Goal: Task Accomplishment & Management: Manage account settings

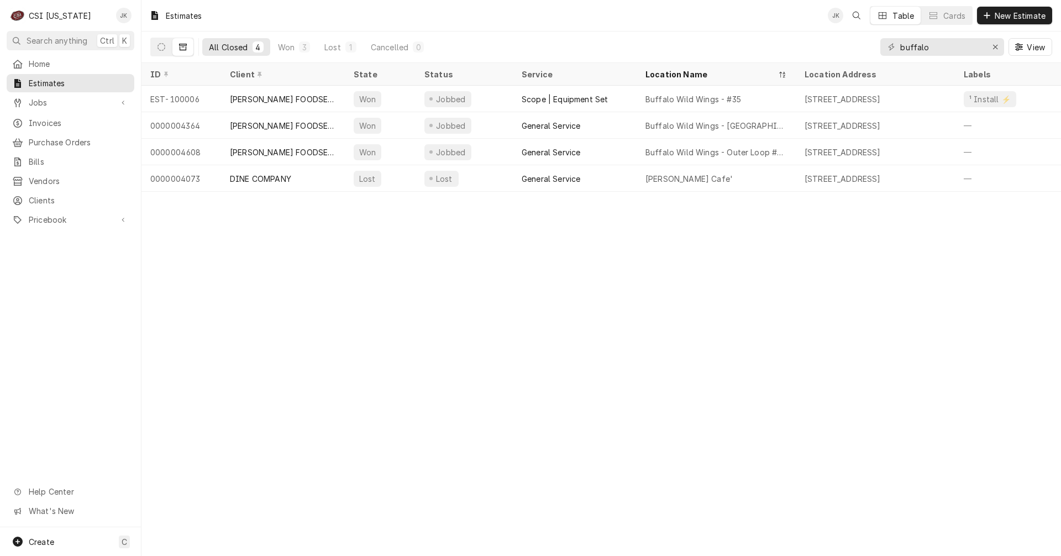
drag, startPoint x: 932, startPoint y: 46, endPoint x: 832, endPoint y: 42, distance: 100.1
click at [832, 42] on div "All Closed 4 Won 3 Lost 1 Cancelled 0 buffalo View" at bounding box center [601, 47] width 902 height 31
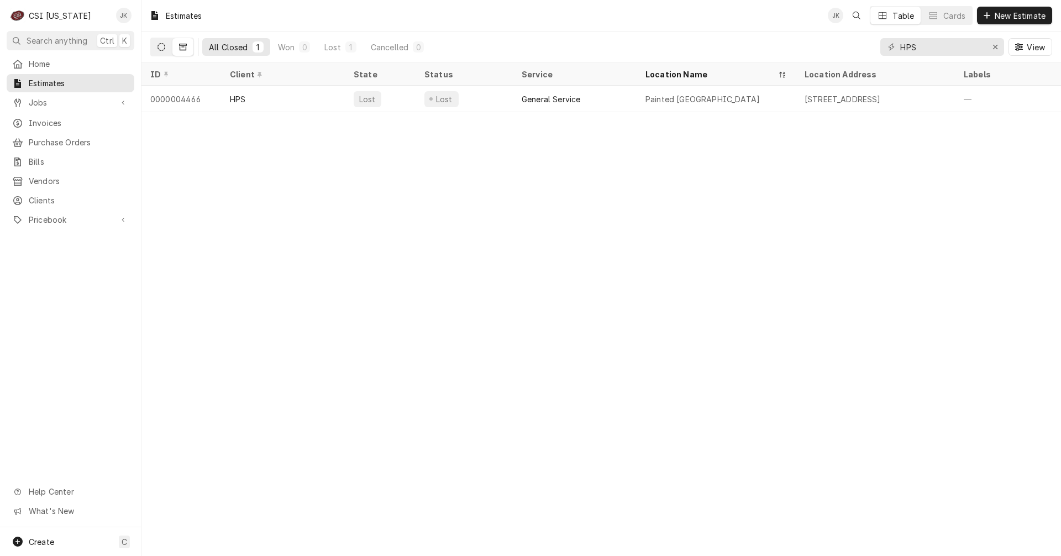
type input "HPS"
click at [161, 45] on icon "Dynamic Content Wrapper" at bounding box center [162, 47] width 8 height 8
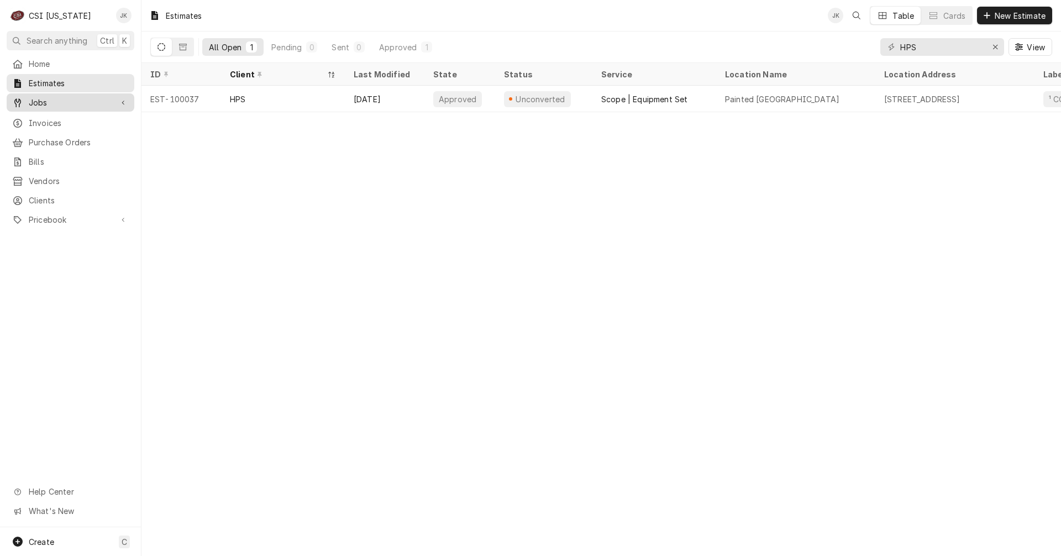
click at [48, 106] on div "Jobs" at bounding box center [70, 103] width 123 height 14
click at [50, 118] on span "Jobs" at bounding box center [79, 122] width 100 height 12
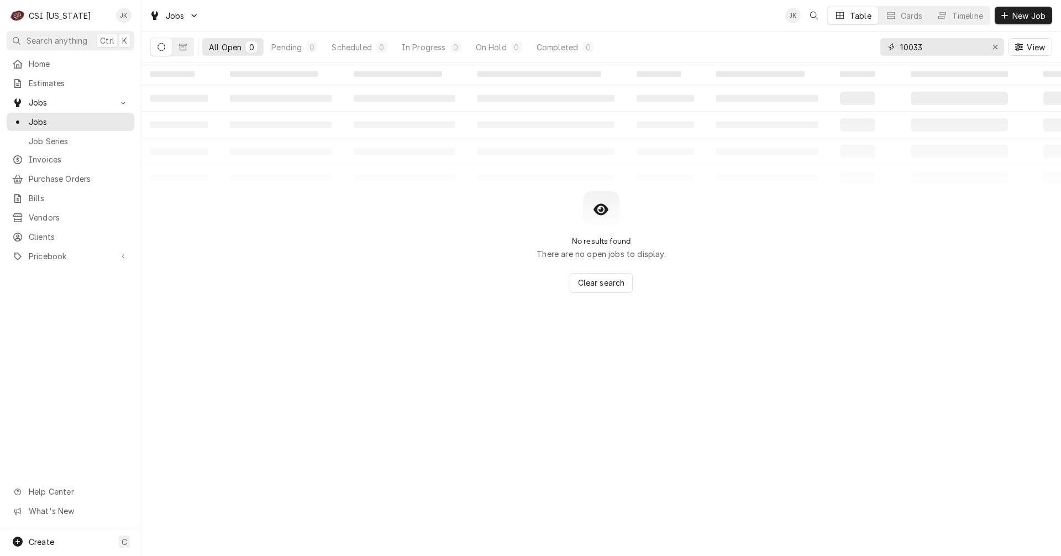
drag, startPoint x: 938, startPoint y: 41, endPoint x: 877, endPoint y: 46, distance: 62.1
click at [877, 46] on div "All Open 0 Pending 0 Scheduled 0 In Progress 0 On Hold 0 Completed 0 10033 View" at bounding box center [601, 47] width 902 height 31
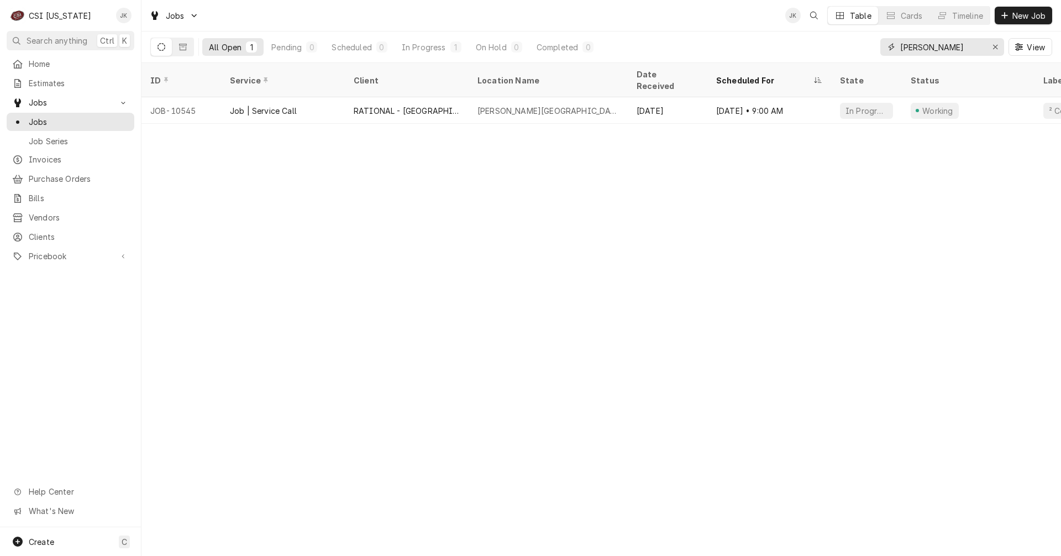
type input "slaughter"
click at [51, 232] on span "Clients" at bounding box center [79, 237] width 100 height 12
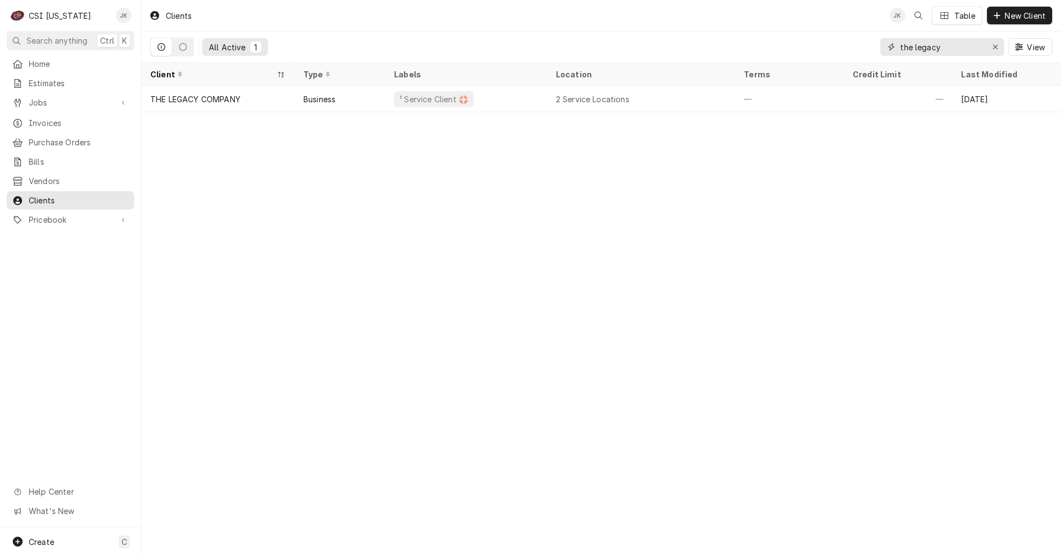
drag, startPoint x: 946, startPoint y: 46, endPoint x: 851, endPoint y: 41, distance: 95.7
click at [851, 41] on div "All Active 1 the legacy View" at bounding box center [601, 47] width 902 height 31
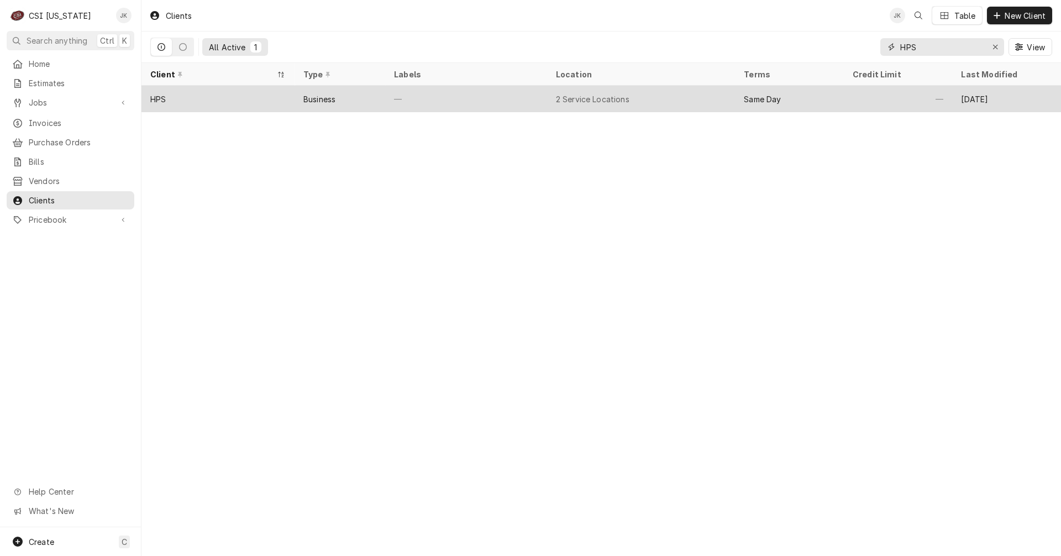
type input "HPS"
click at [352, 96] on div "Business" at bounding box center [340, 99] width 91 height 27
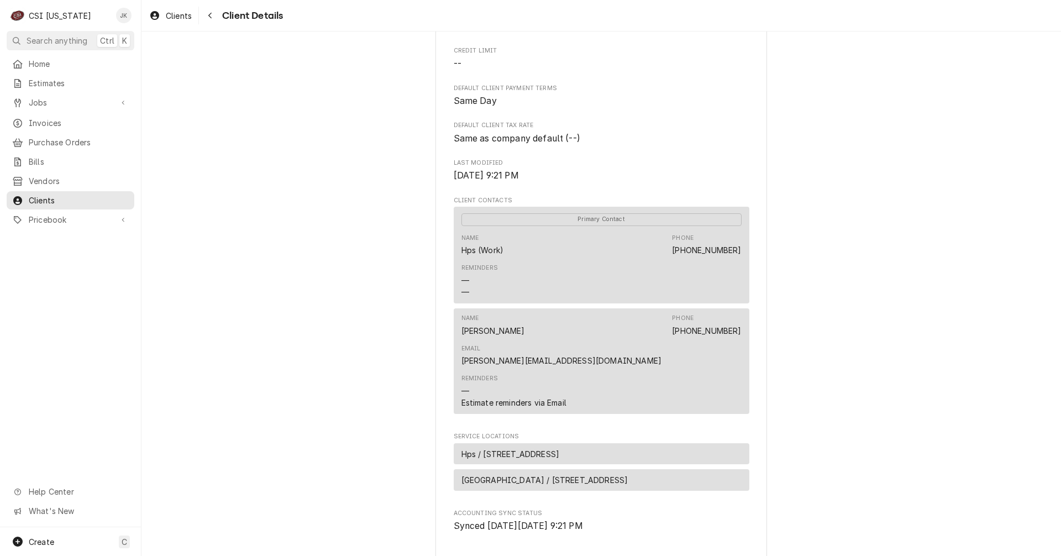
scroll to position [221, 0]
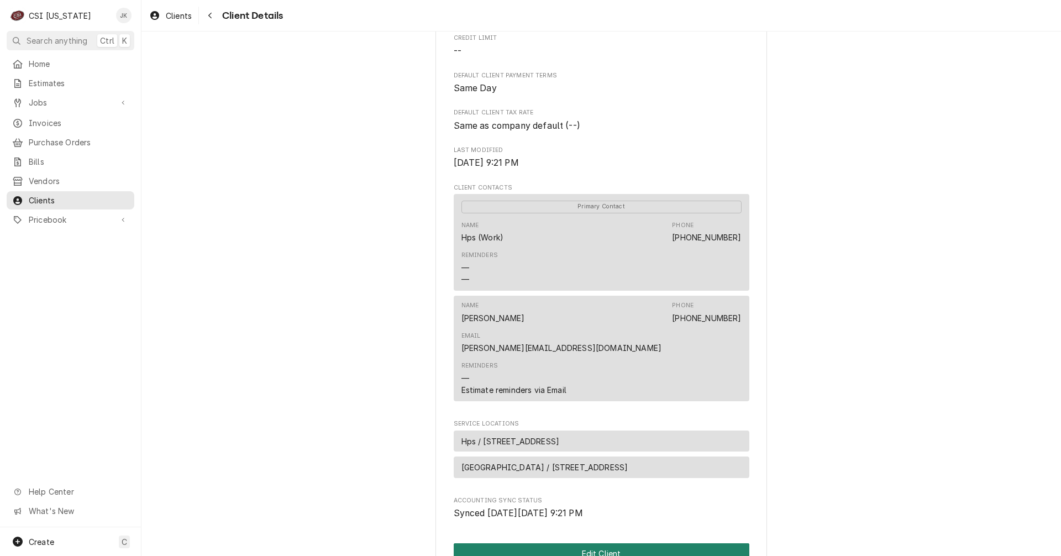
click at [583, 543] on button "Edit Client" at bounding box center [602, 553] width 296 height 20
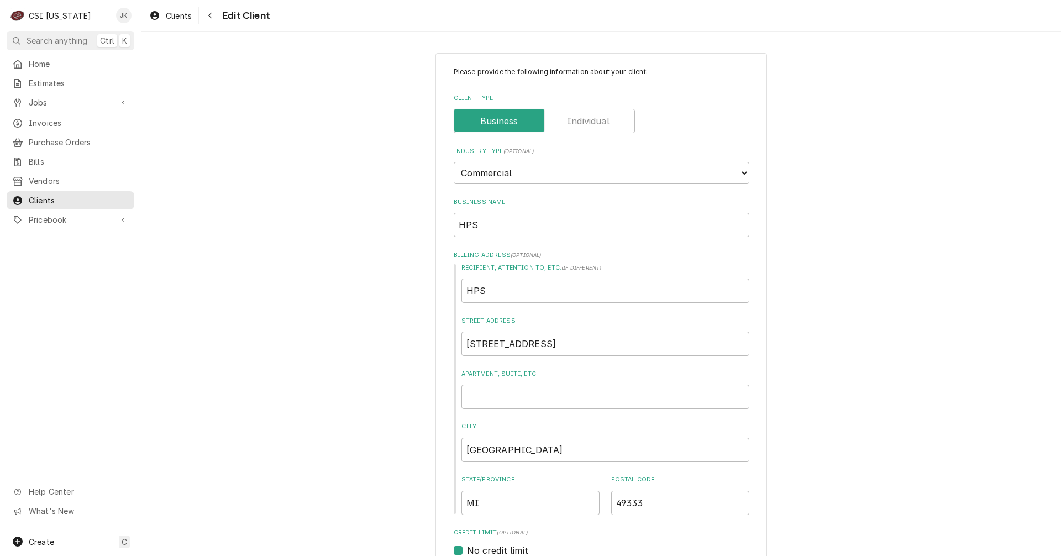
type textarea "x"
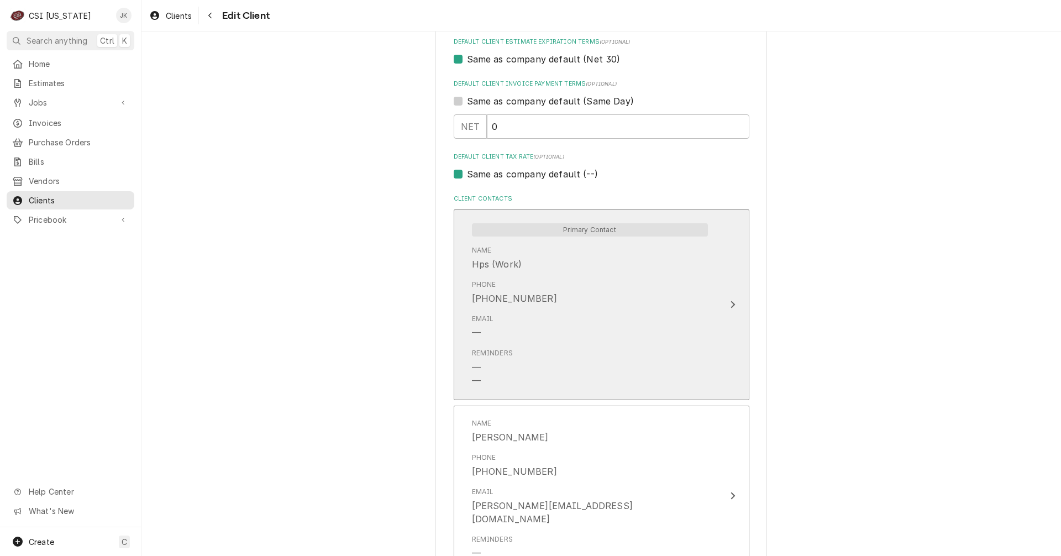
scroll to position [663, 0]
click at [563, 282] on div "Phone (800) 632-4572" at bounding box center [590, 290] width 236 height 34
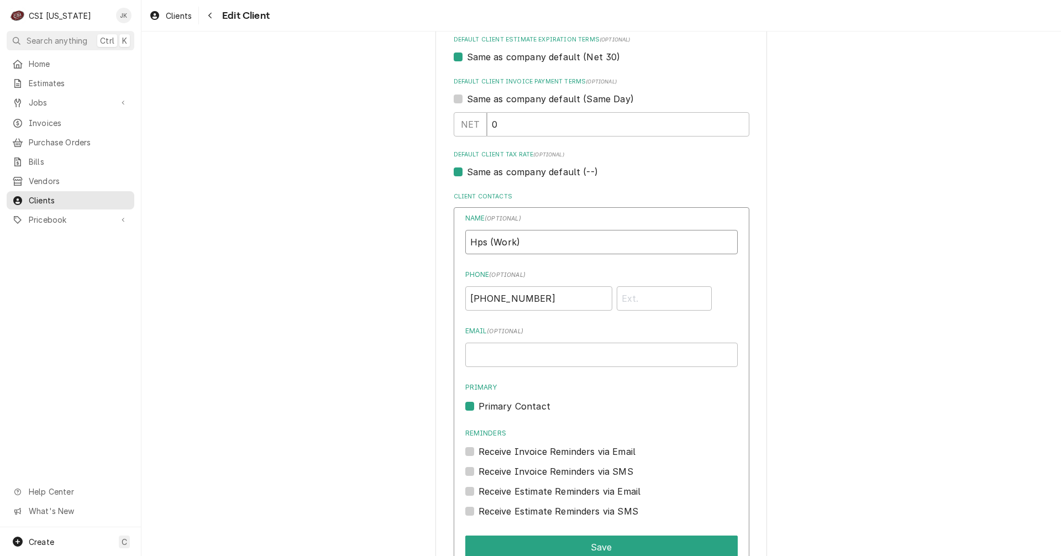
drag, startPoint x: 471, startPoint y: 242, endPoint x: 489, endPoint y: 242, distance: 17.7
click at [489, 242] on input "Hps (Work)" at bounding box center [601, 242] width 272 height 24
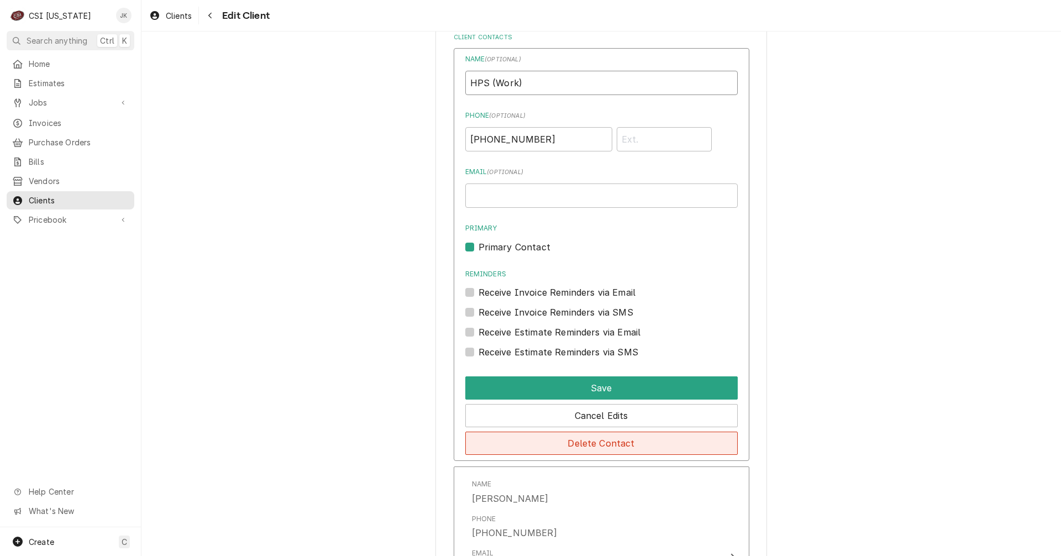
scroll to position [829, 0]
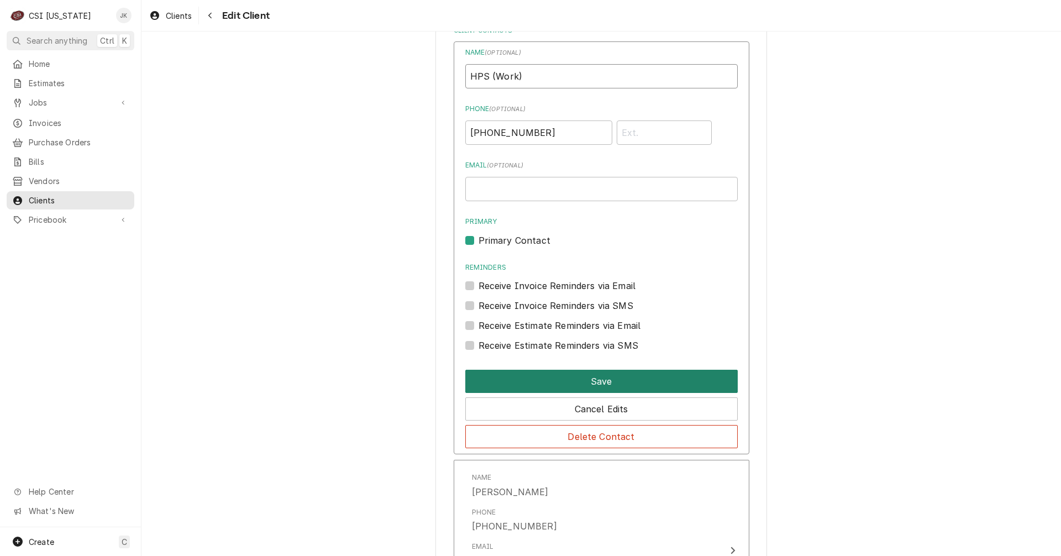
type input "HPS (Work)"
click at [623, 384] on button "Save" at bounding box center [601, 381] width 272 height 23
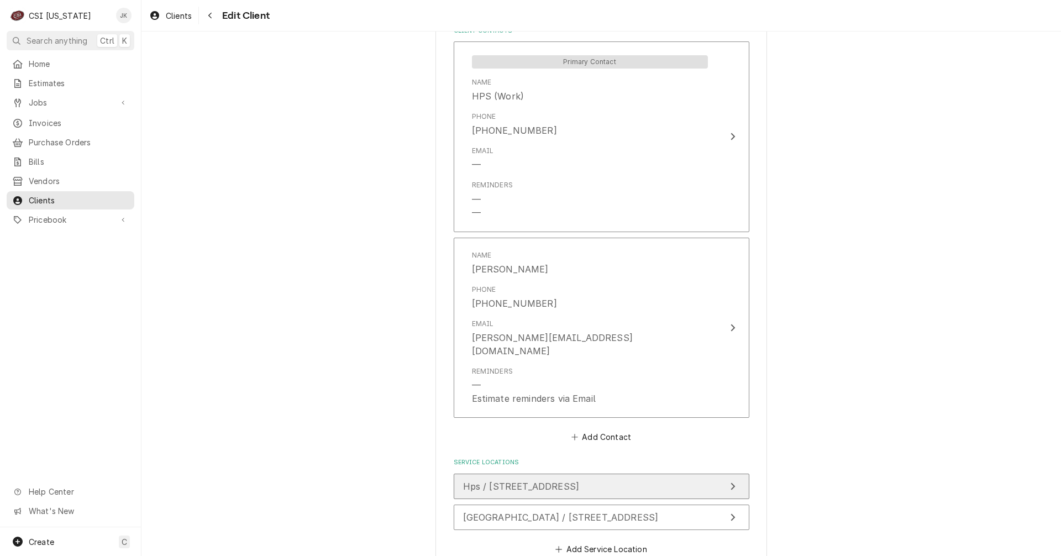
click at [548, 481] on span "Hps / 3275 North M-37 Highway, Middleville, MI 49333" at bounding box center [521, 486] width 117 height 11
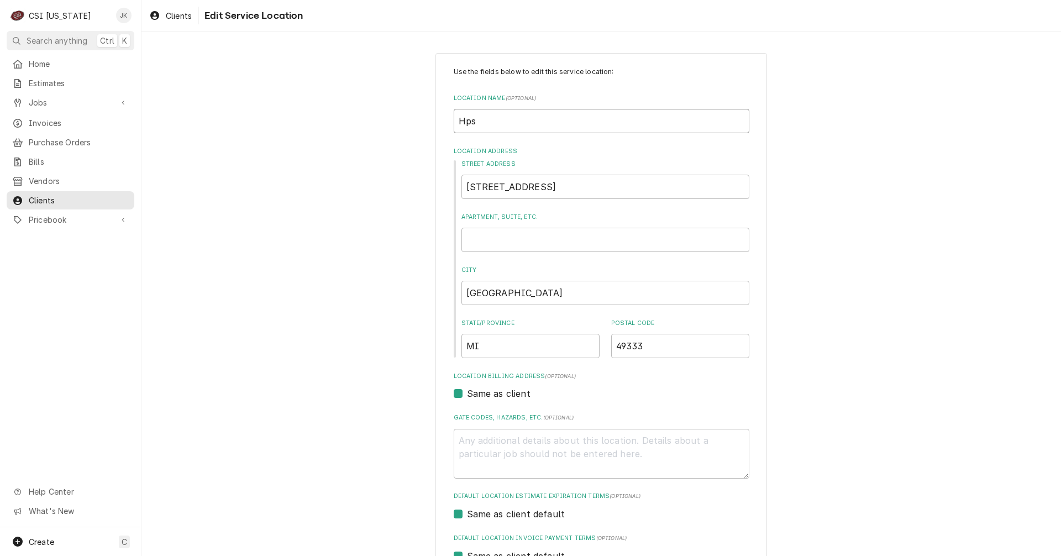
drag, startPoint x: 481, startPoint y: 123, endPoint x: 453, endPoint y: 122, distance: 28.2
click at [454, 122] on input "Hps" at bounding box center [602, 121] width 296 height 24
type textarea "x"
type input "H"
type textarea "x"
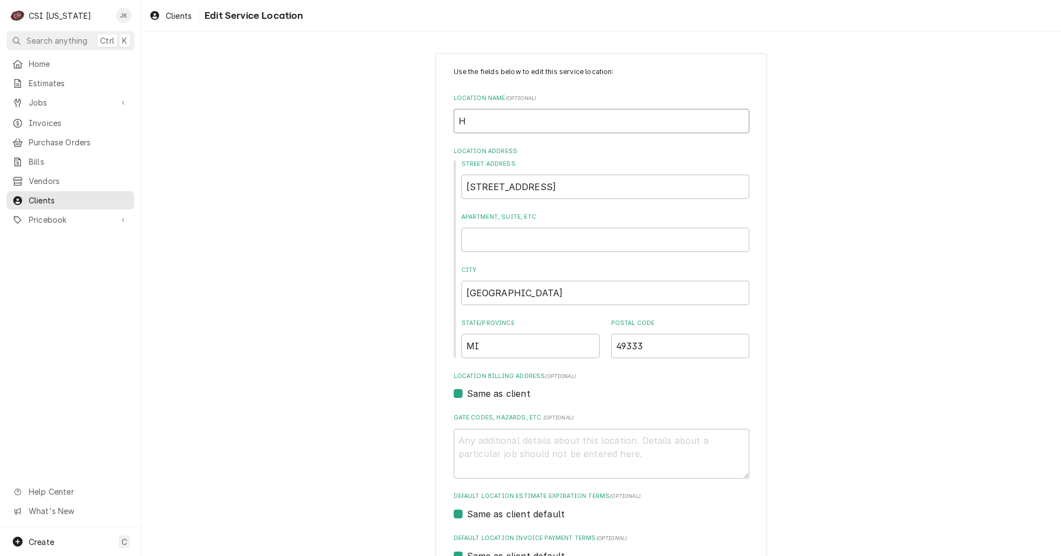
type input "HP"
type textarea "x"
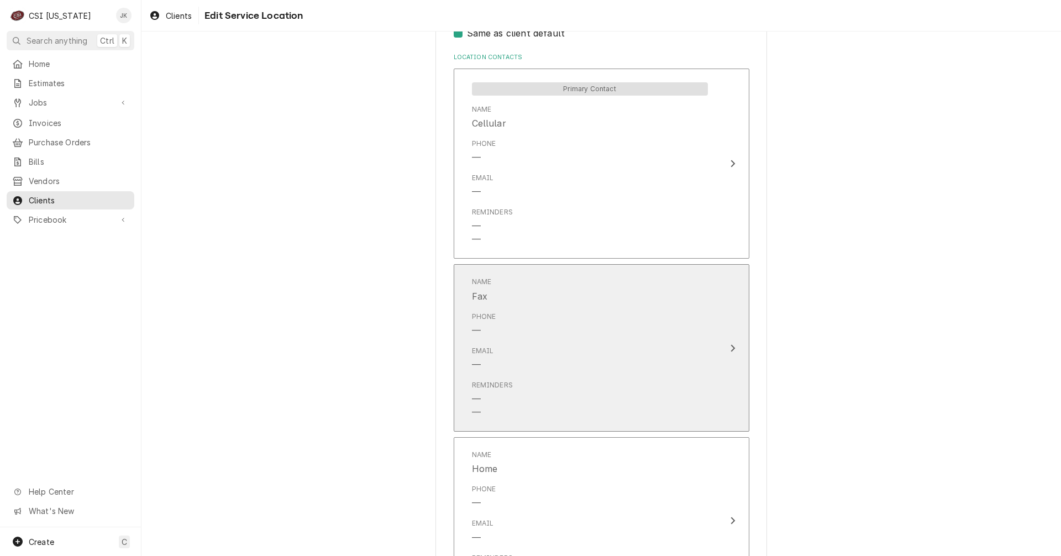
scroll to position [549, 0]
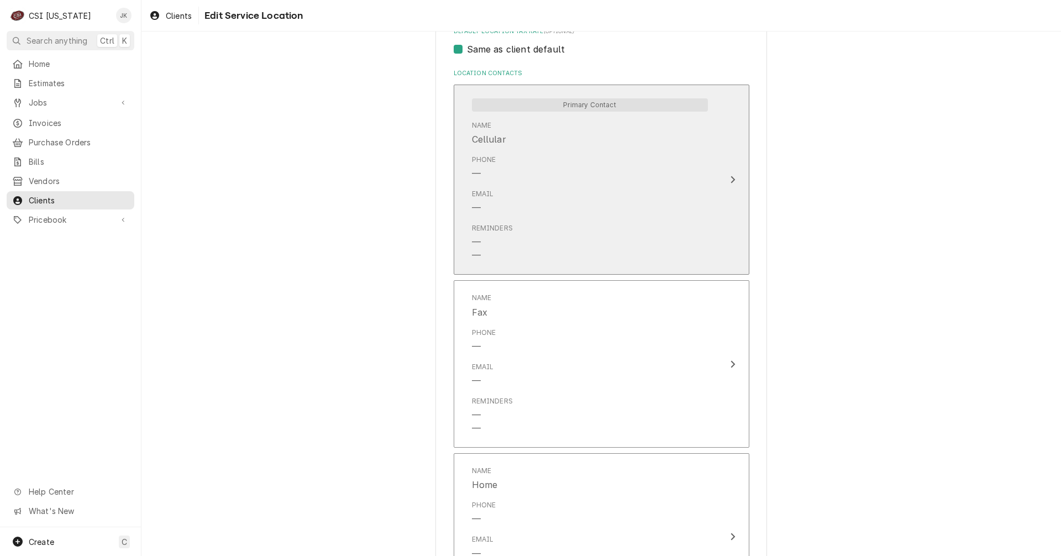
type input "HPS"
click at [574, 182] on div "Phone —" at bounding box center [590, 167] width 236 height 34
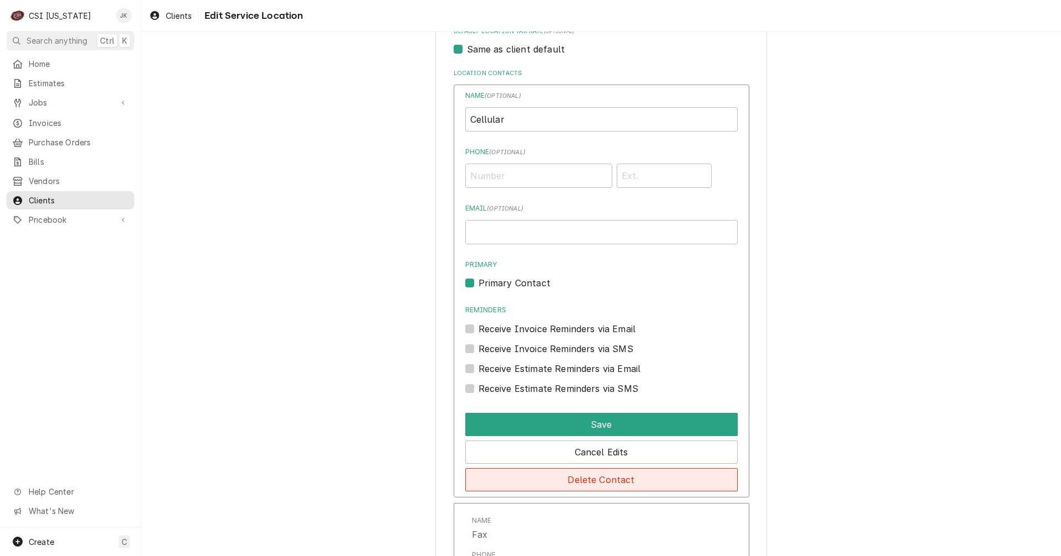
click at [564, 482] on button "Delete Contact" at bounding box center [601, 479] width 272 height 23
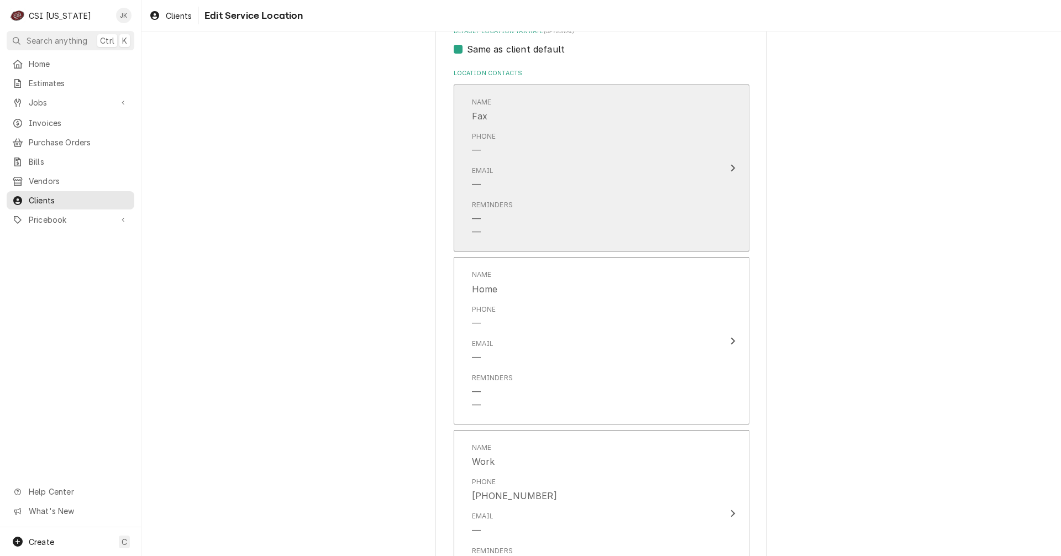
click at [537, 190] on div "Email —" at bounding box center [590, 178] width 236 height 34
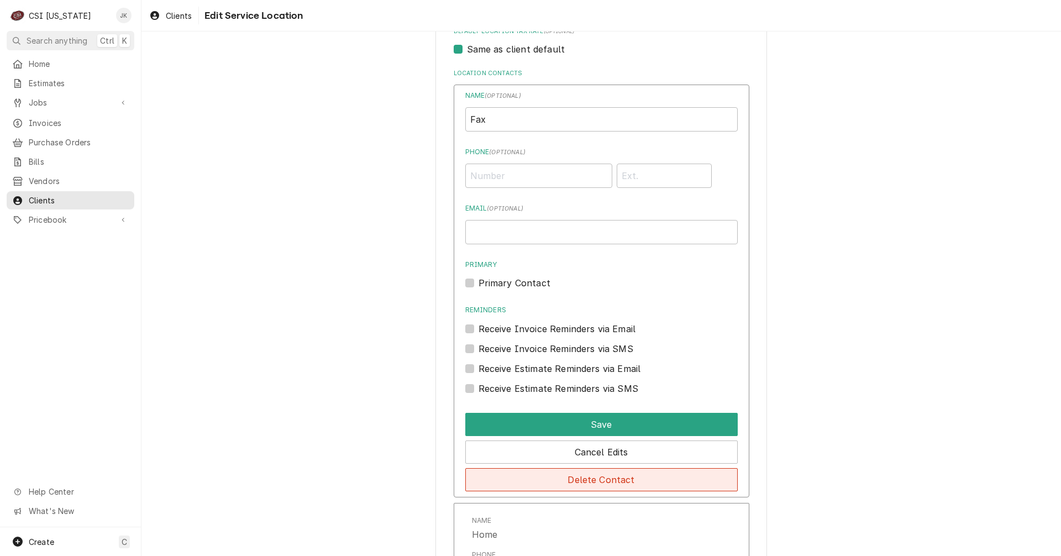
click at [591, 479] on button "Delete Contact" at bounding box center [601, 479] width 272 height 23
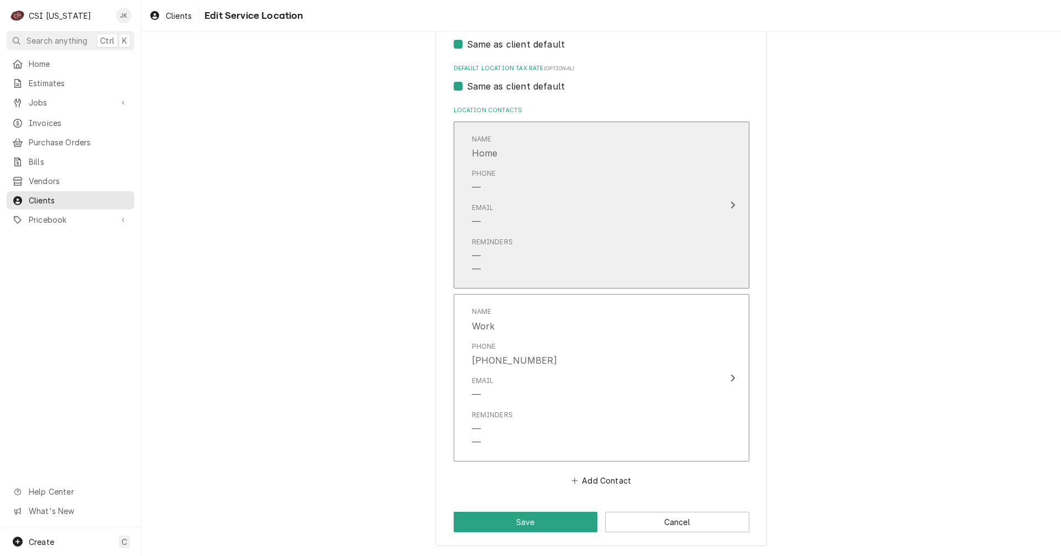
click at [554, 222] on div "Email —" at bounding box center [590, 215] width 236 height 34
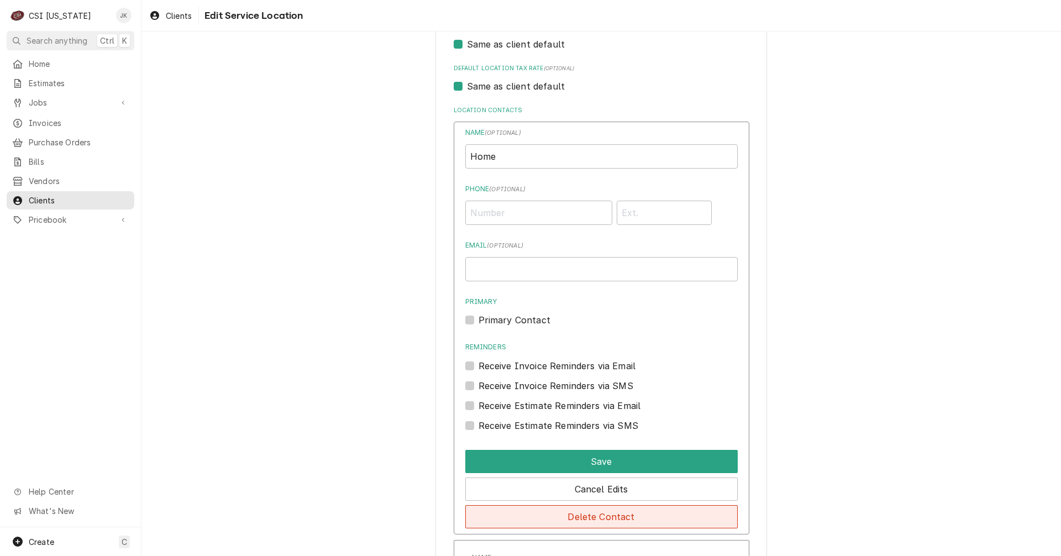
click at [600, 518] on button "Delete Contact" at bounding box center [601, 516] width 272 height 23
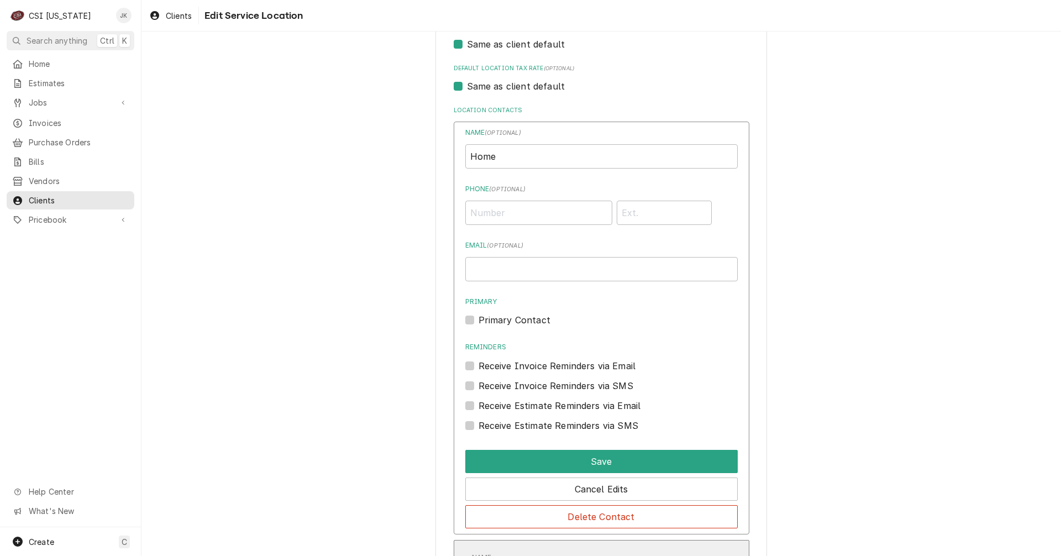
scroll to position [339, 0]
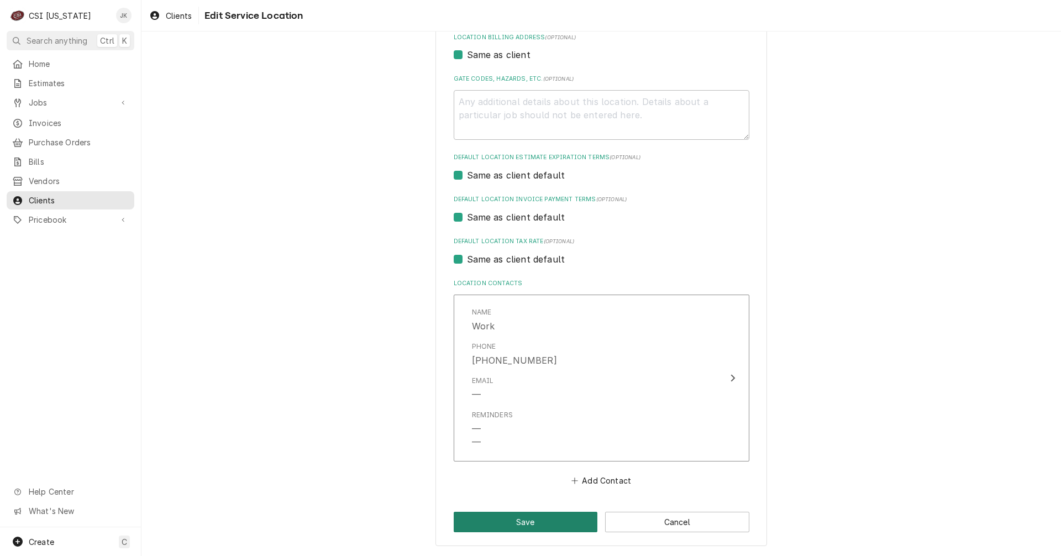
click at [553, 518] on button "Save" at bounding box center [526, 522] width 144 height 20
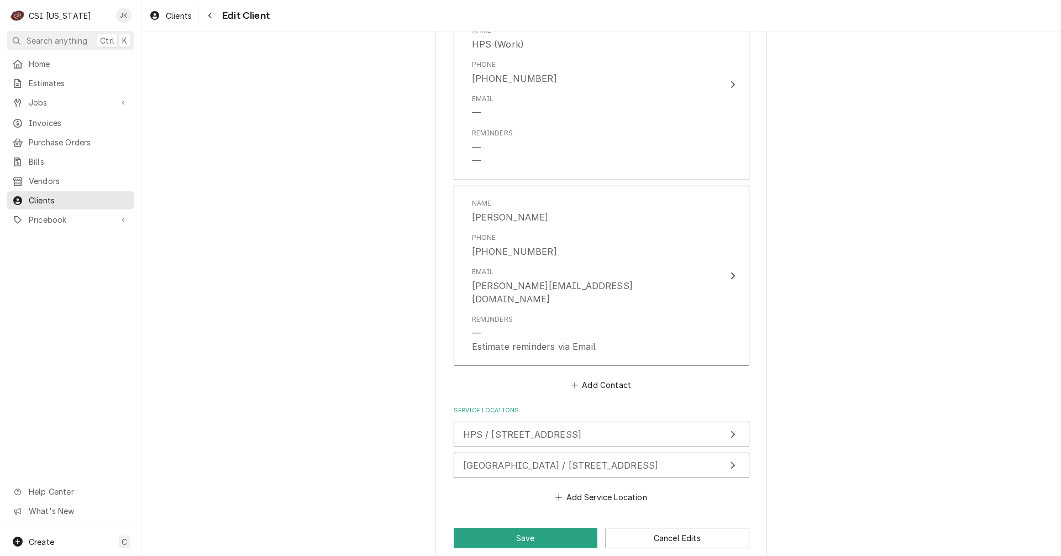
scroll to position [884, 0]
click at [603, 486] on button "Add Service Location" at bounding box center [601, 493] width 95 height 15
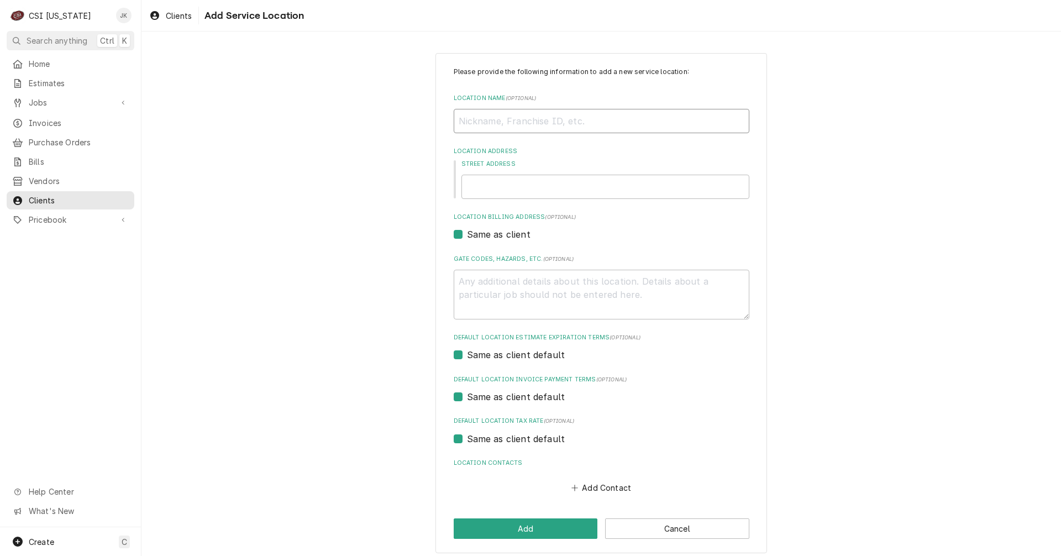
click at [521, 125] on input "Location Name ( optional )" at bounding box center [602, 121] width 296 height 24
type textarea "x"
type input "C"
type textarea "x"
type input "Co"
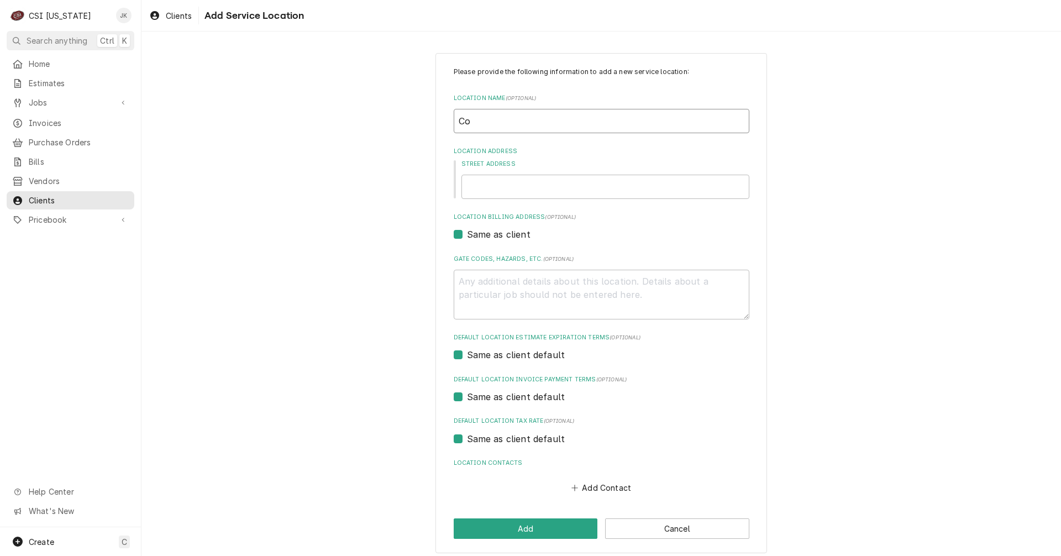
type textarea "x"
type input "Cor"
type textarea "x"
type input "Cory"
type textarea "x"
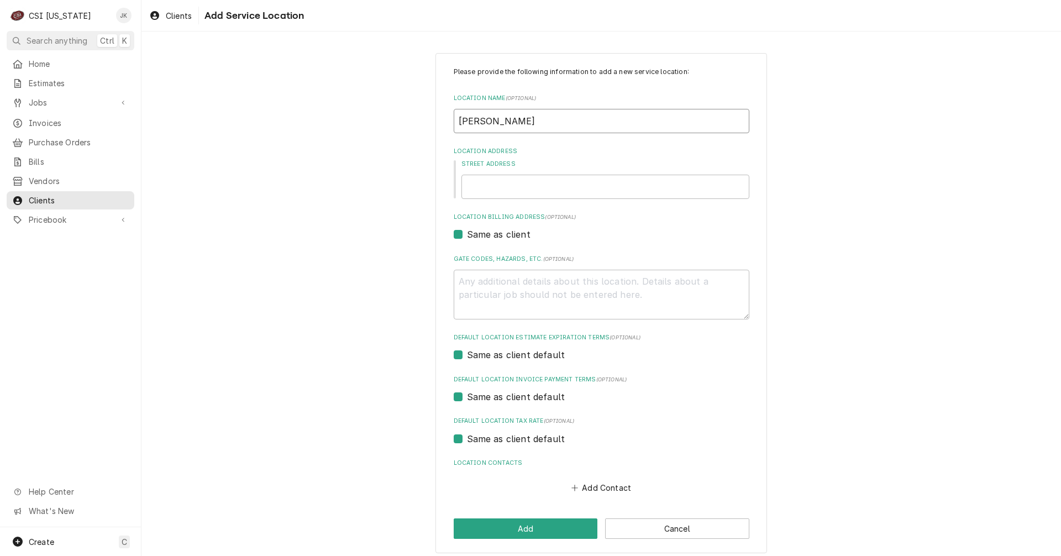
type input "Coryd"
type textarea "x"
type input "Corydo"
type textarea "x"
type input "Corydon"
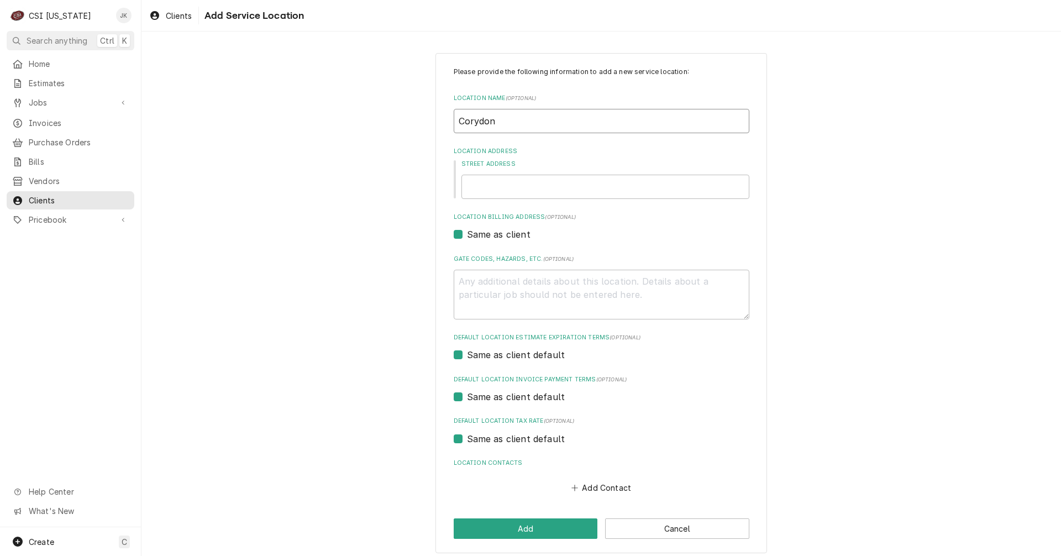
type textarea "x"
type input "Corydon"
type textarea "x"
type input "Corydon E"
type textarea "x"
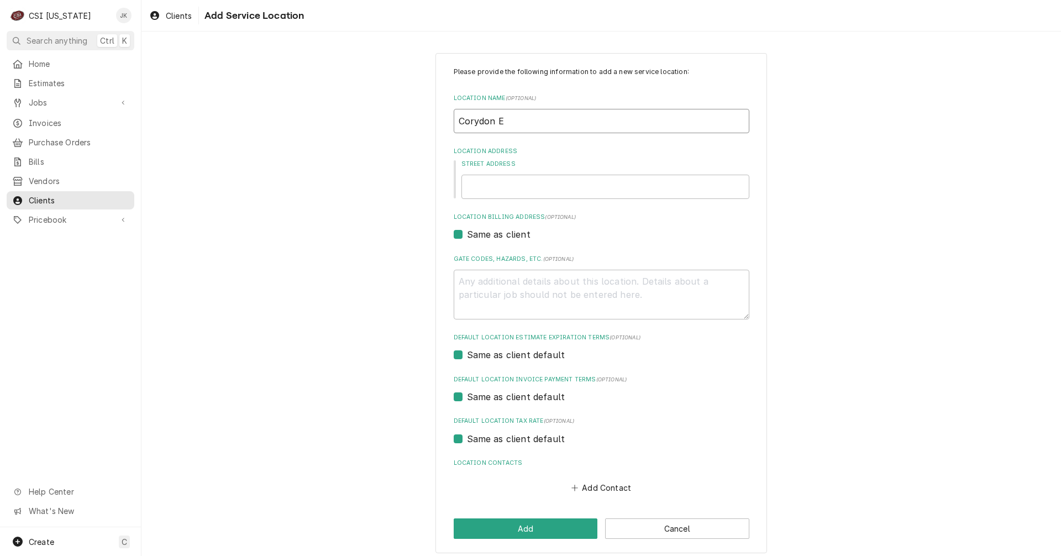
type input "Corydon El"
type textarea "x"
type input "Corydon Ele"
type textarea "x"
type input "Corydon Elem"
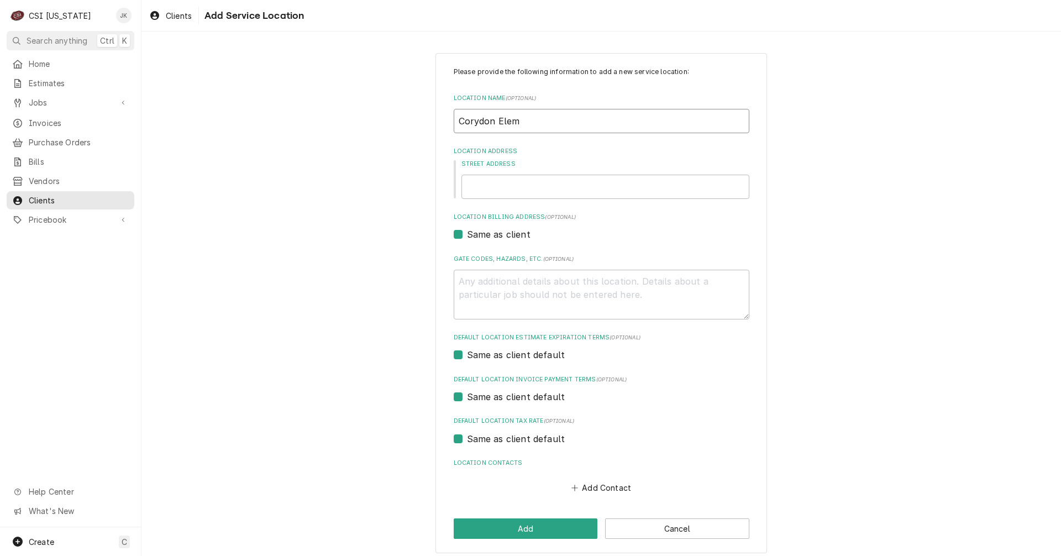
type textarea "x"
type input "Corydon Eleme"
type textarea "x"
type input "Corydon Elemen"
type textarea "x"
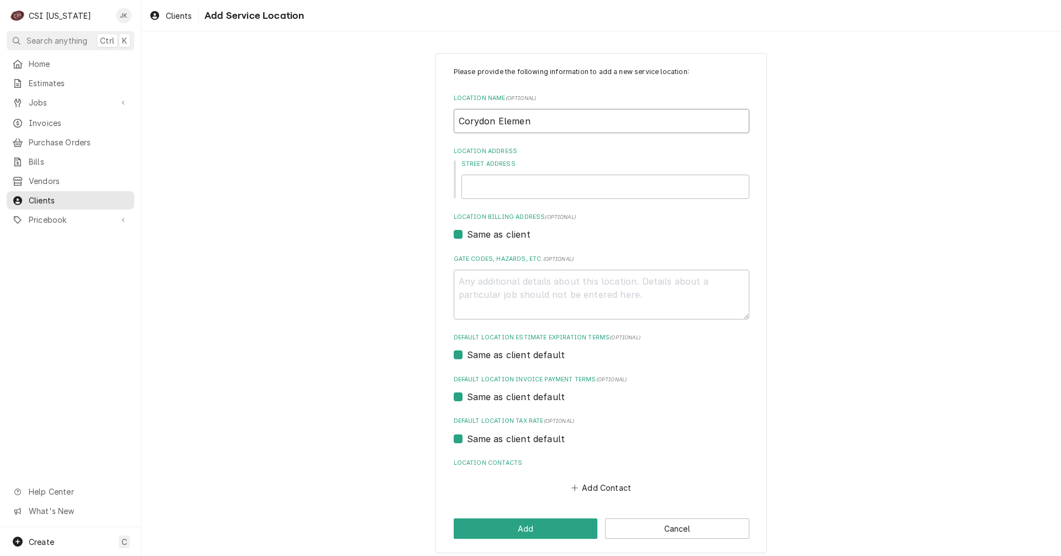
type input "Corydon Elemenr"
type textarea "x"
type input "Corydon Elemen"
type textarea "x"
type input "Corydon Element"
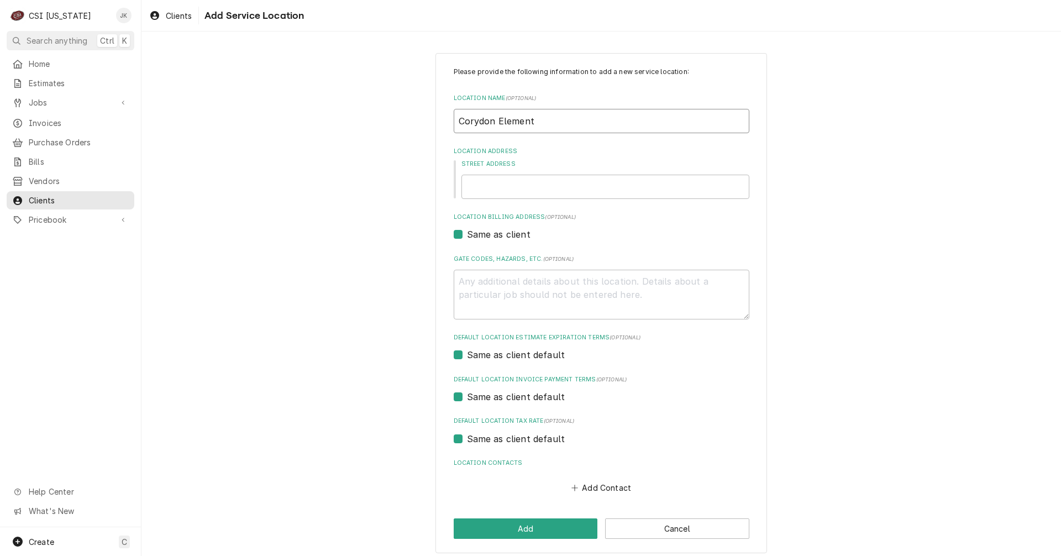
type textarea "x"
type input "Corydon Elementa"
type textarea "x"
type input "Corydon Elementar"
type textarea "x"
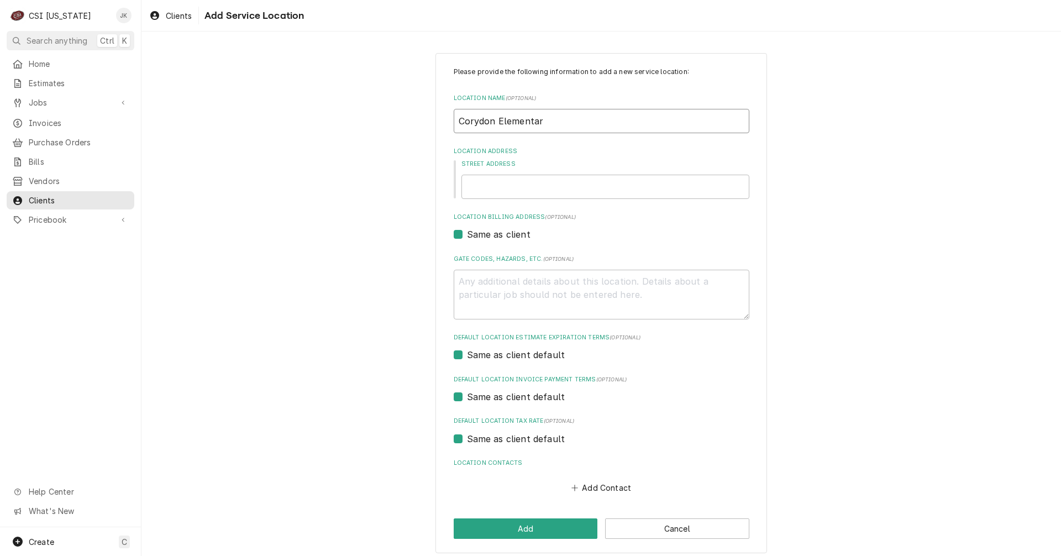
type input "Corydon Elementary"
type textarea "x"
type input "Corydon Elementary"
type textarea "x"
type input "Corydon Elementary S"
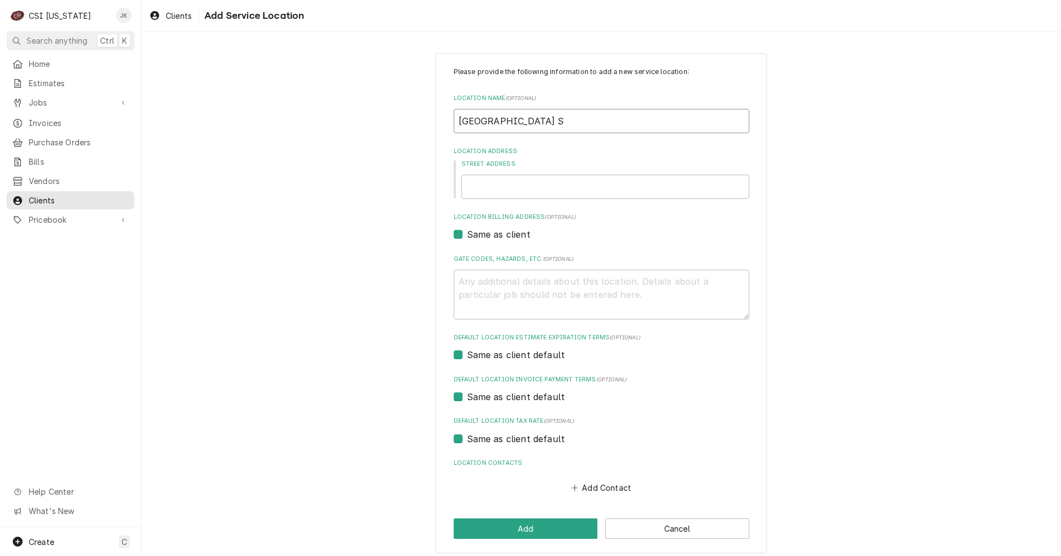
type textarea "x"
type input "Corydon Elementary Sc"
type textarea "x"
type input "Corydon Elementary Sch"
type textarea "x"
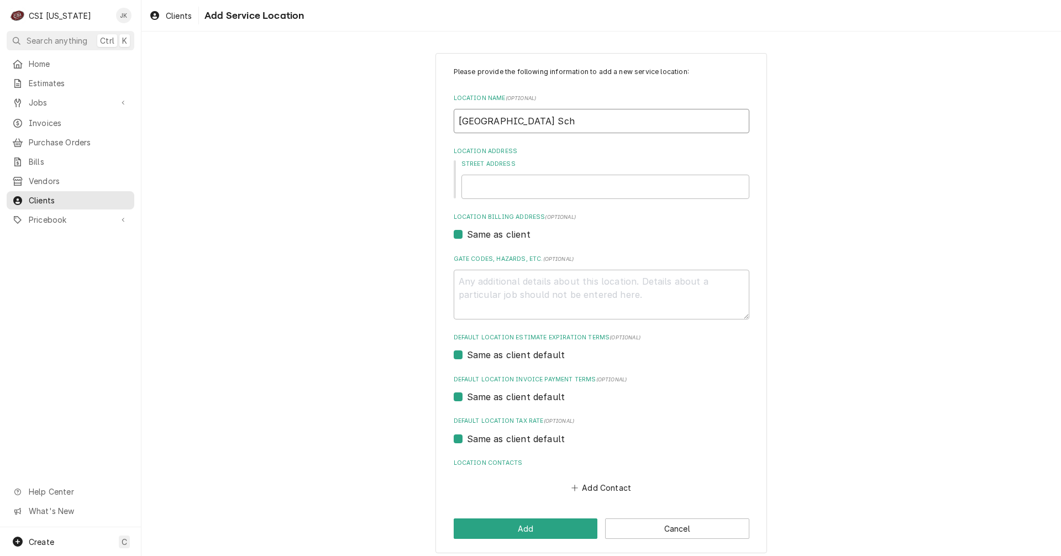
type input "Corydon Elementary Scho"
type textarea "x"
type input "Corydon Elementary Schoo"
type textarea "x"
type input "Corydon Elementary School"
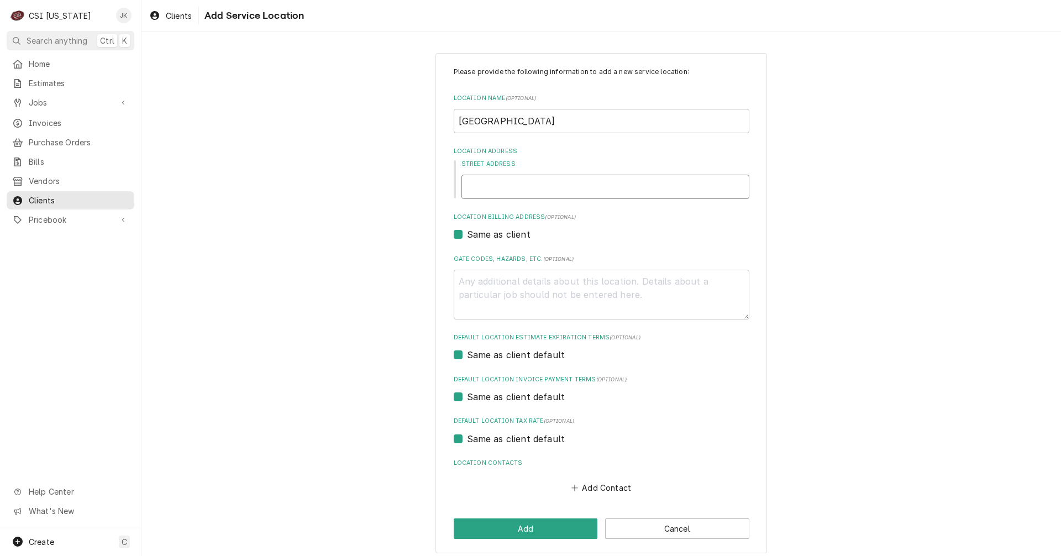
click at [521, 187] on input "Street Address" at bounding box center [605, 187] width 288 height 24
type textarea "x"
type input "1"
type textarea "x"
type input "12"
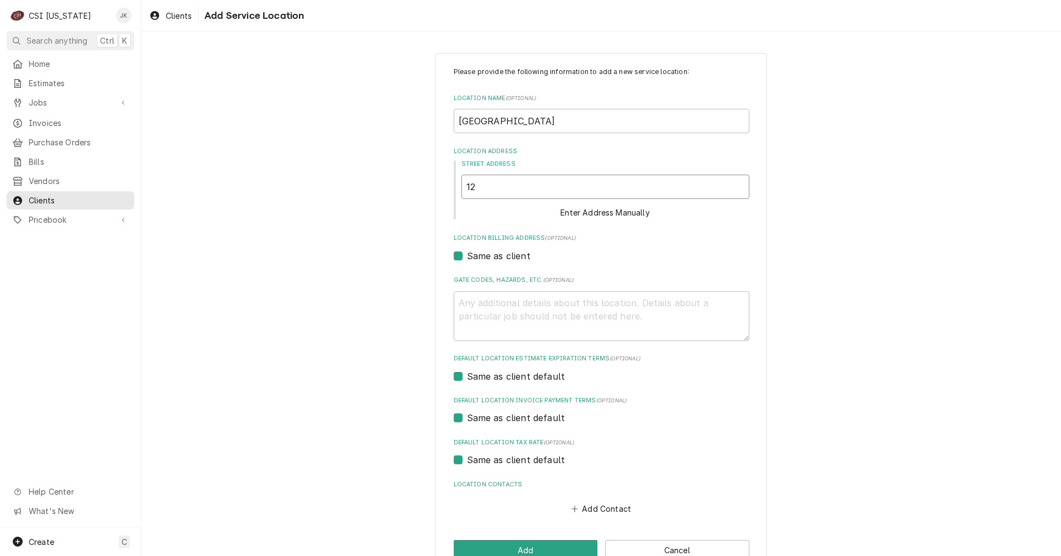
type textarea "x"
type input "125"
type textarea "x"
type input "125"
type textarea "x"
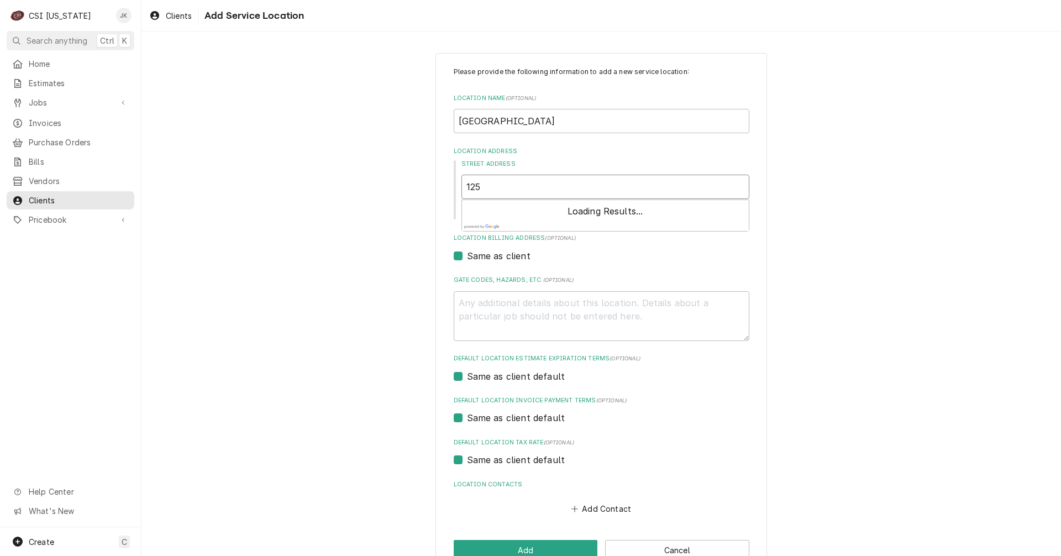
type input "125 b"
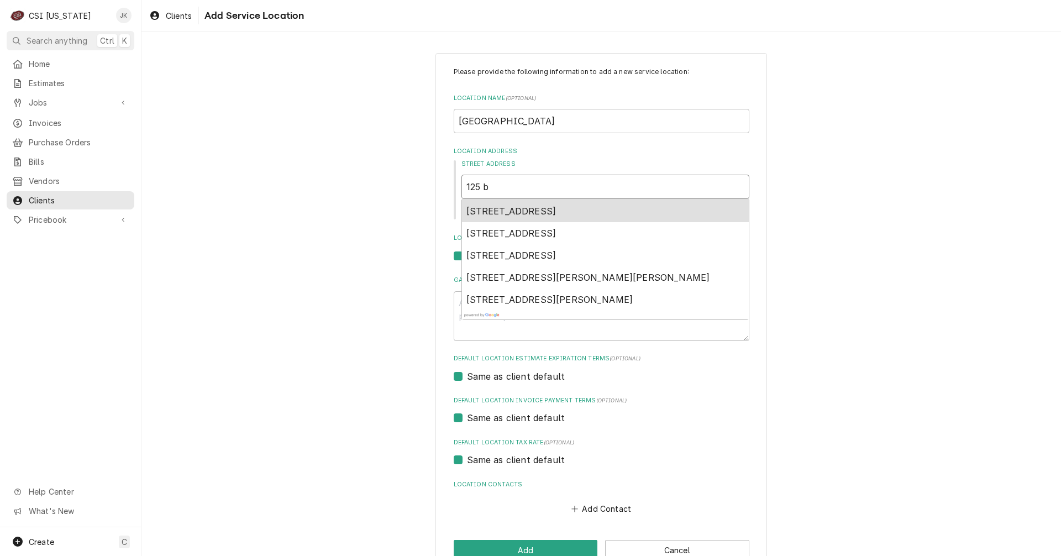
type textarea "x"
type input "125 be"
type textarea "x"
type input "125 bee"
type textarea "x"
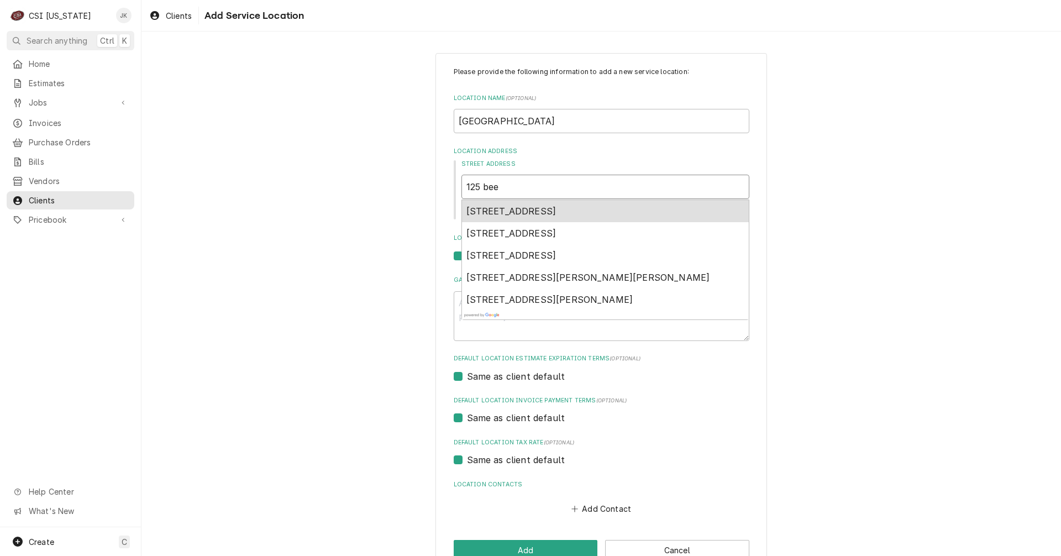
type input "125 beec"
type textarea "x"
type input "125 beech"
type textarea "x"
type input "125 beechm"
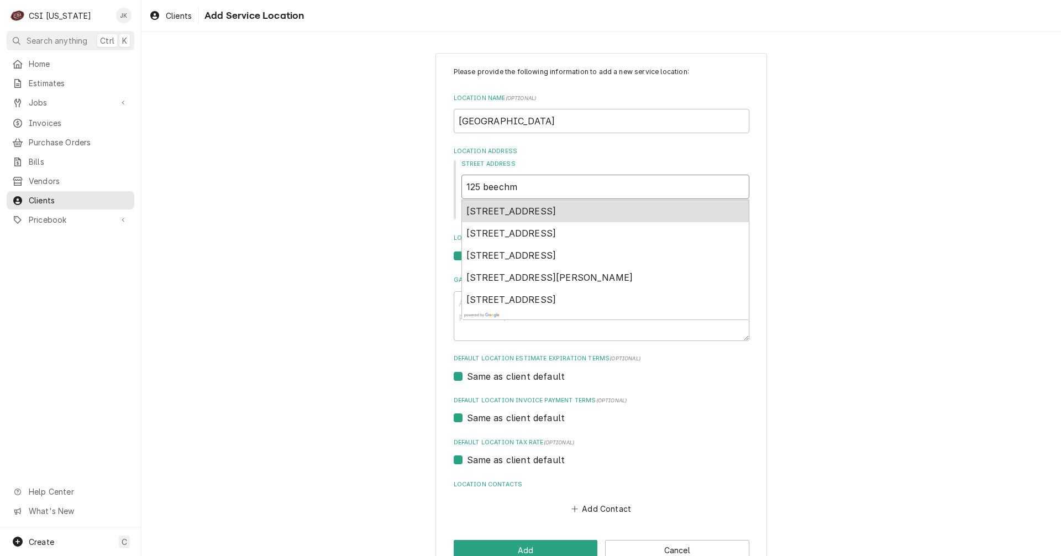
type textarea "x"
type input "125 beechmo"
type textarea "x"
type input "125 beechmon"
type textarea "x"
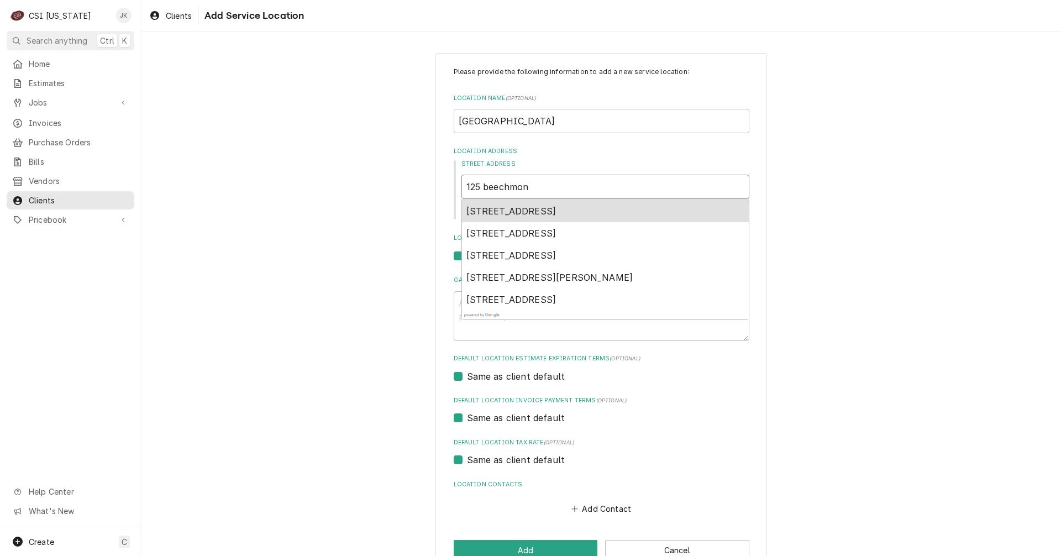
type input "125 beechmont"
type textarea "x"
type input "125 beechmont"
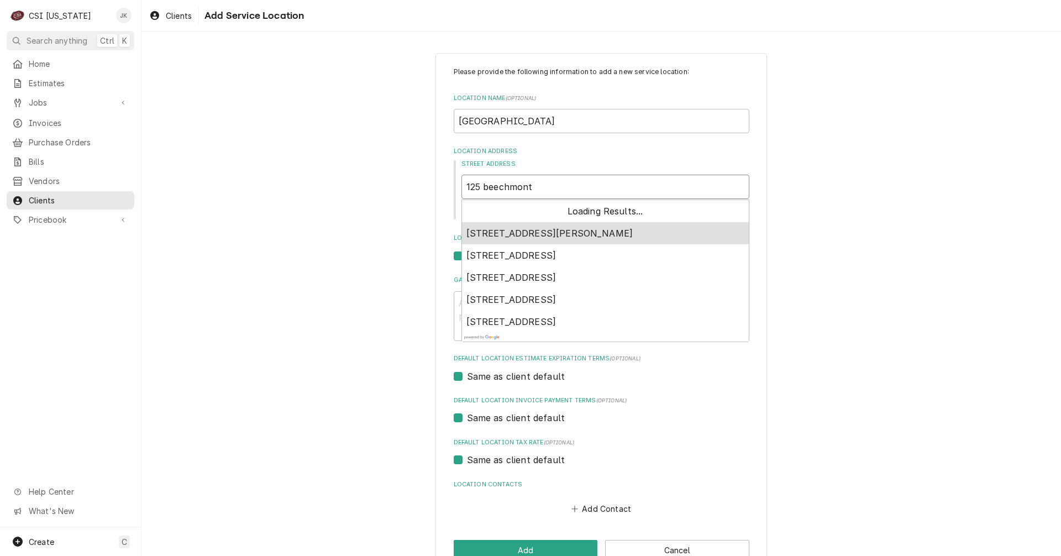
type textarea "x"
type input "125 beechmont d"
click at [546, 232] on span "125 Beechmont Drive Northeast, Corydon, IN, USA" at bounding box center [511, 233] width 90 height 11
type textarea "x"
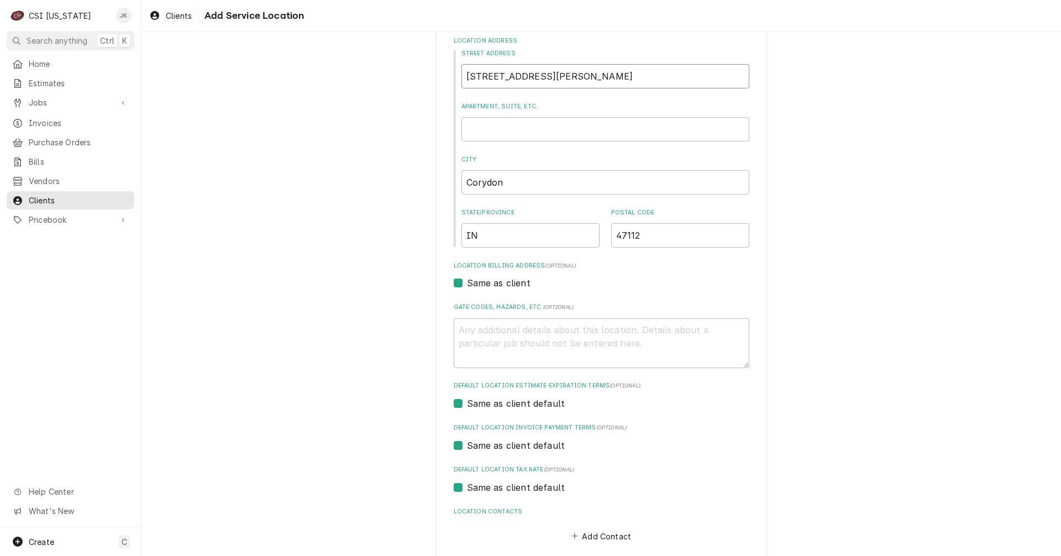
scroll to position [166, 0]
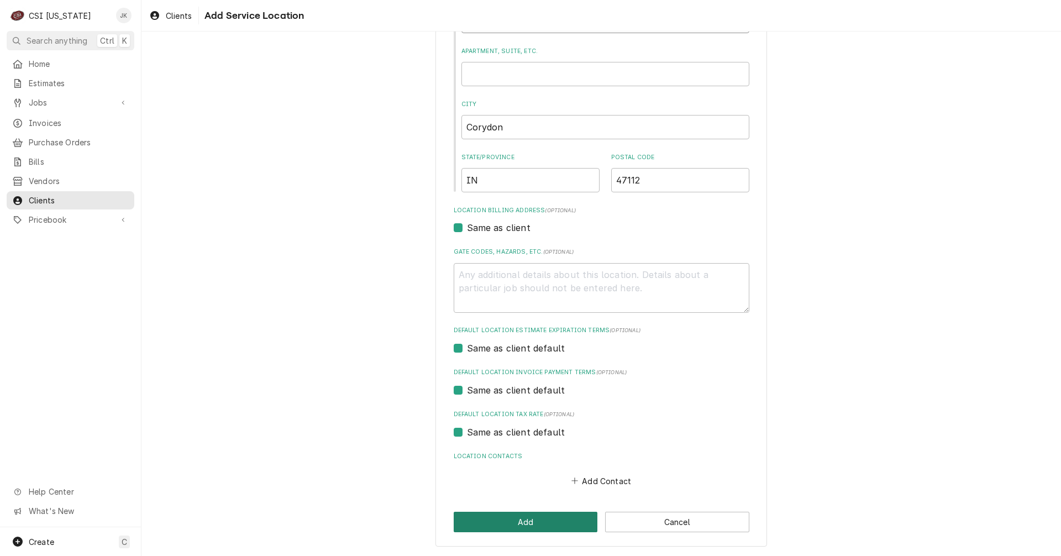
type input "125 Beechmont Dr NE"
click at [522, 523] on button "Add" at bounding box center [526, 522] width 144 height 20
type textarea "x"
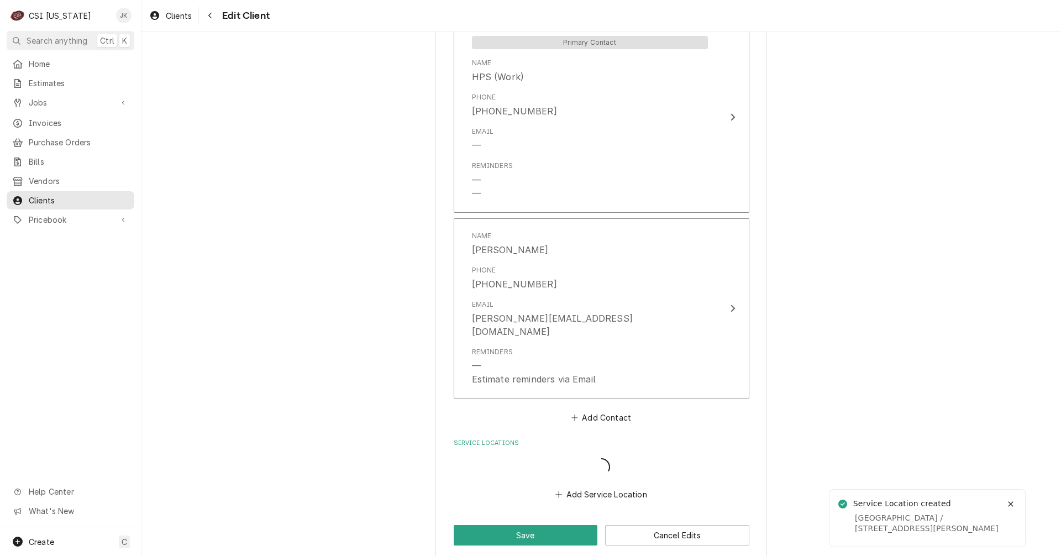
scroll to position [848, 0]
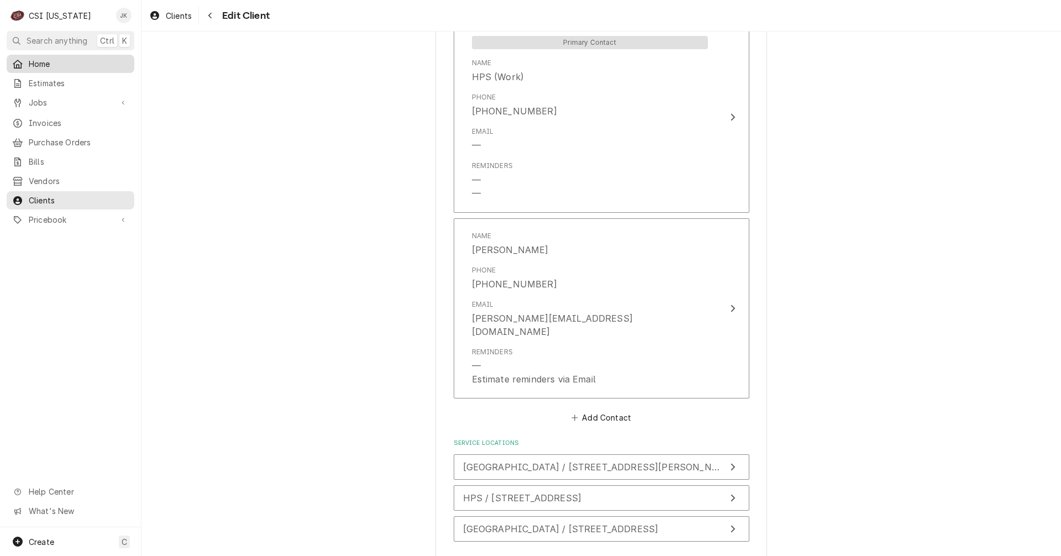
click at [36, 64] on span "Home" at bounding box center [79, 64] width 100 height 12
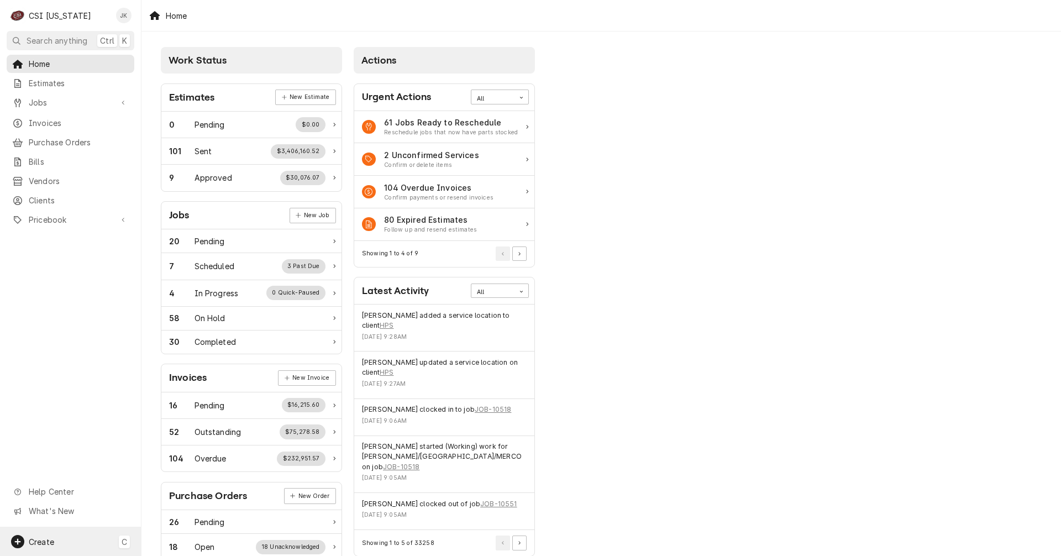
click at [69, 542] on div "Create C" at bounding box center [70, 541] width 141 height 29
click at [190, 403] on div "Estimate" at bounding box center [207, 408] width 74 height 12
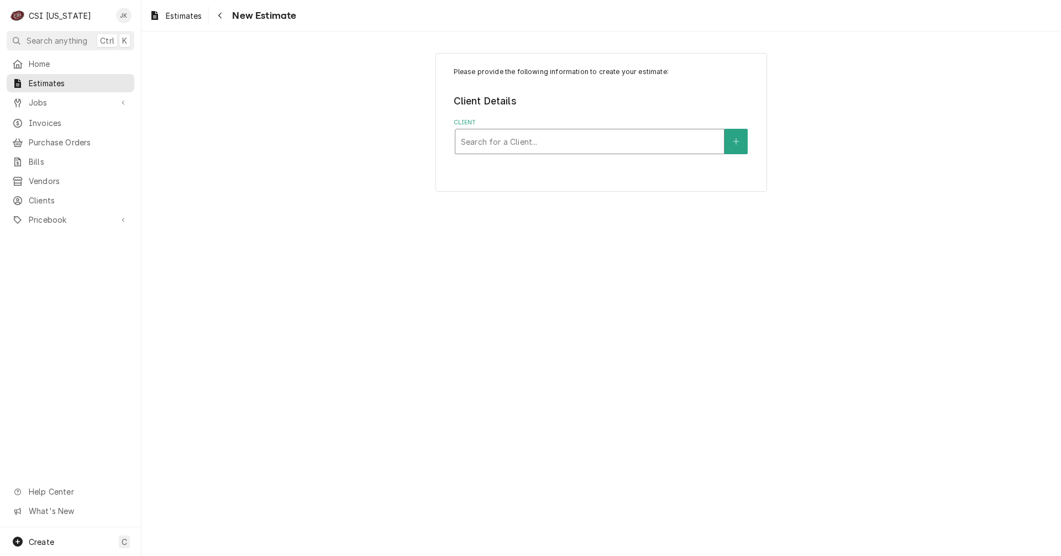
click at [564, 139] on div "Client" at bounding box center [590, 142] width 258 height 20
type input "hps"
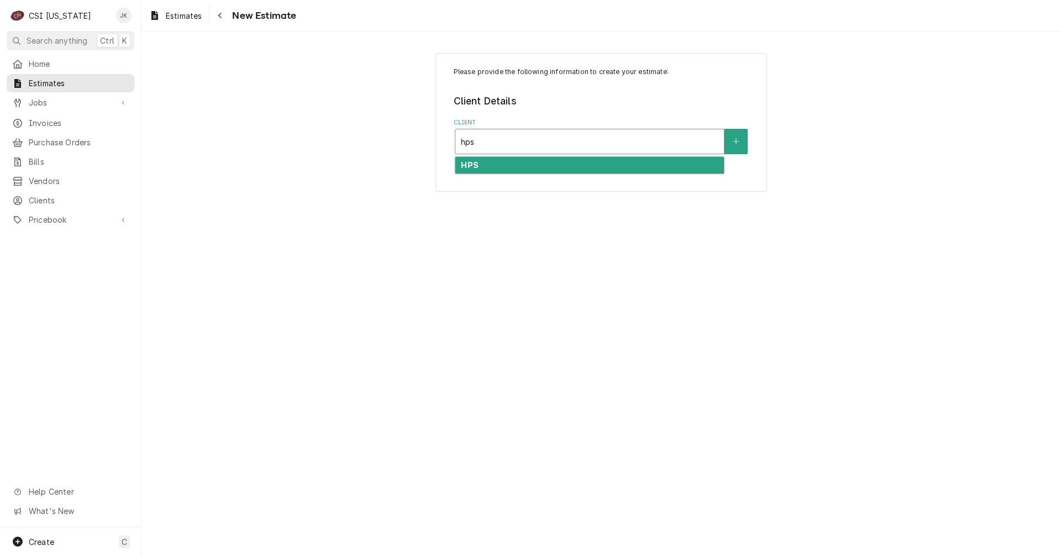
click at [505, 170] on div "HPS" at bounding box center [589, 165] width 269 height 17
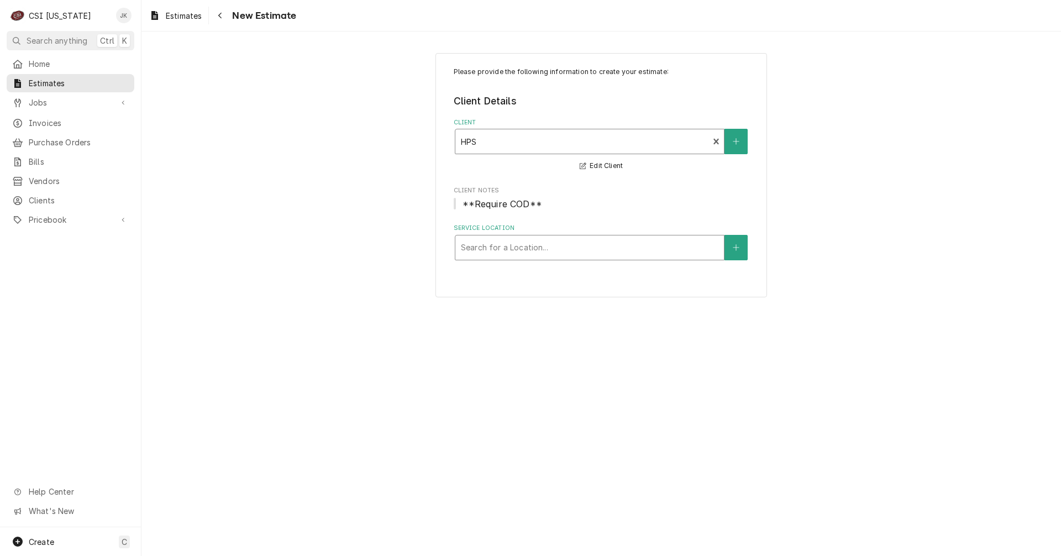
click at [506, 246] on div "Service Location" at bounding box center [590, 248] width 258 height 20
type input "[PERSON_NAME]"
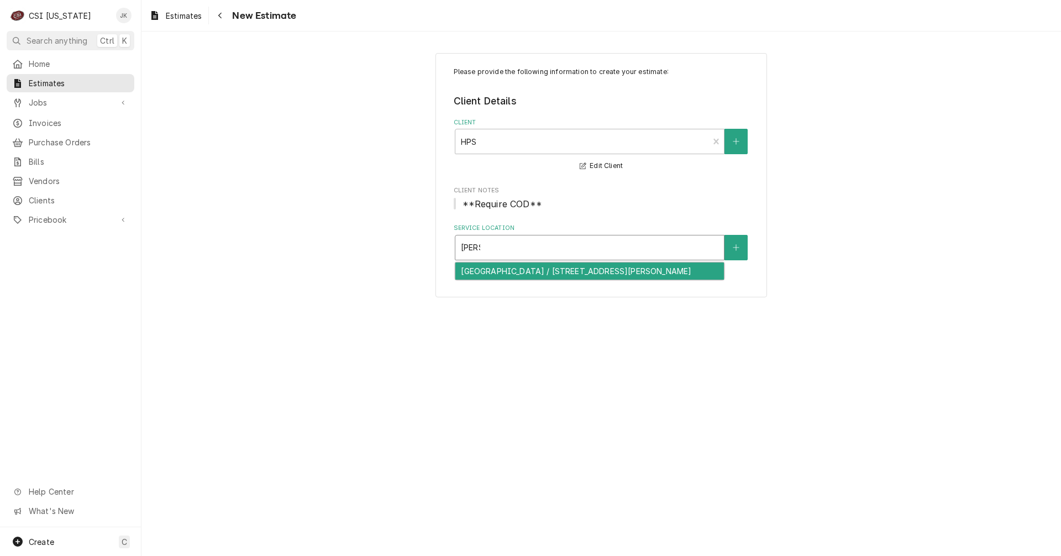
click at [518, 275] on div "[GEOGRAPHIC_DATA] / [STREET_ADDRESS][PERSON_NAME]" at bounding box center [589, 271] width 269 height 17
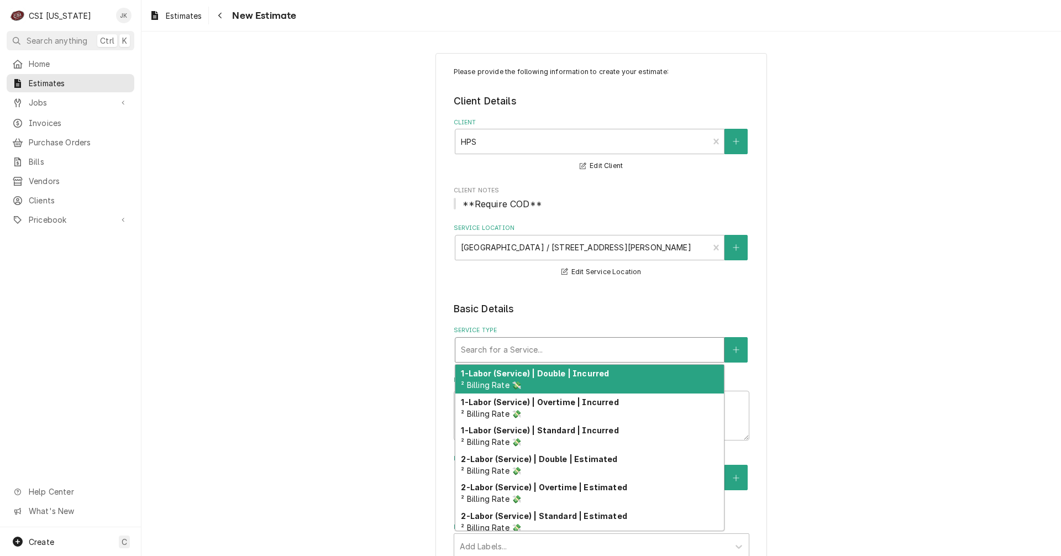
click at [536, 349] on div "Service Type" at bounding box center [590, 350] width 258 height 20
